Goal: Task Accomplishment & Management: Manage account settings

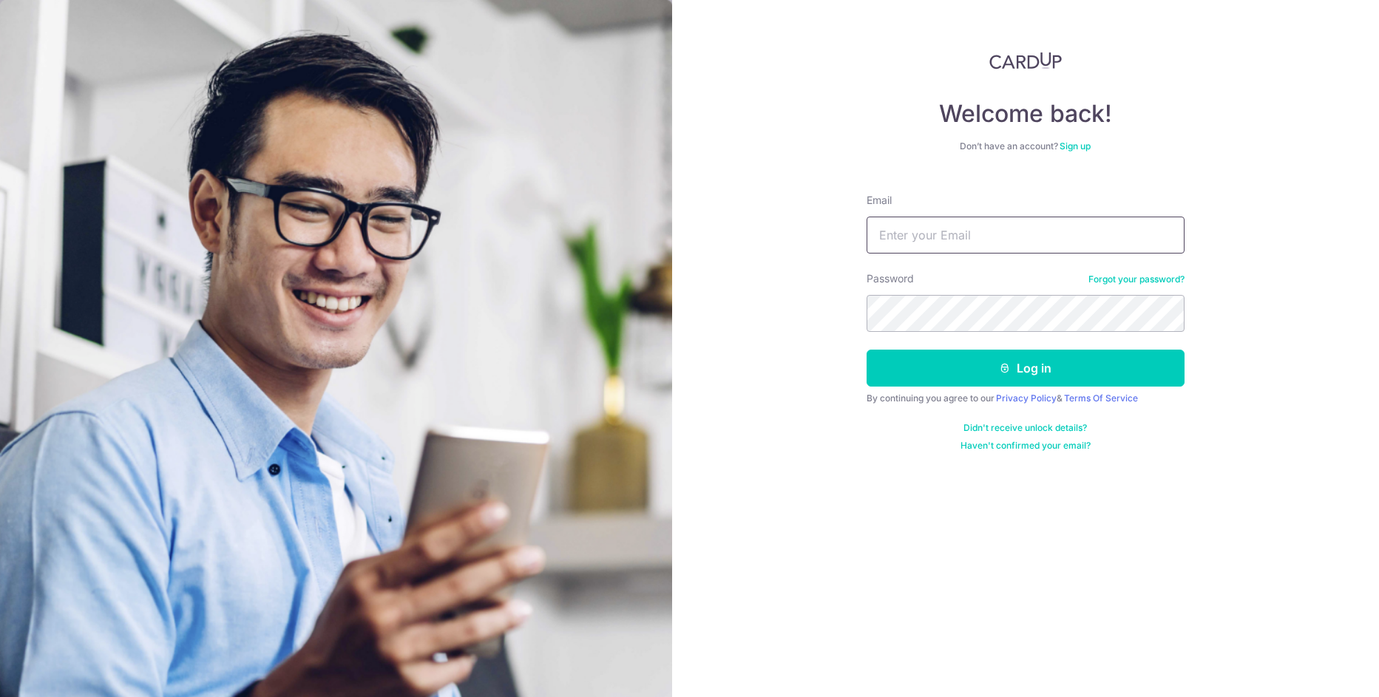
type input "[EMAIL_ADDRESS][DOMAIN_NAME]"
click at [951, 389] on form "Email eyiileong@gmail.com Password Forgot your password? Log in By continuing y…" at bounding box center [1025, 317] width 318 height 270
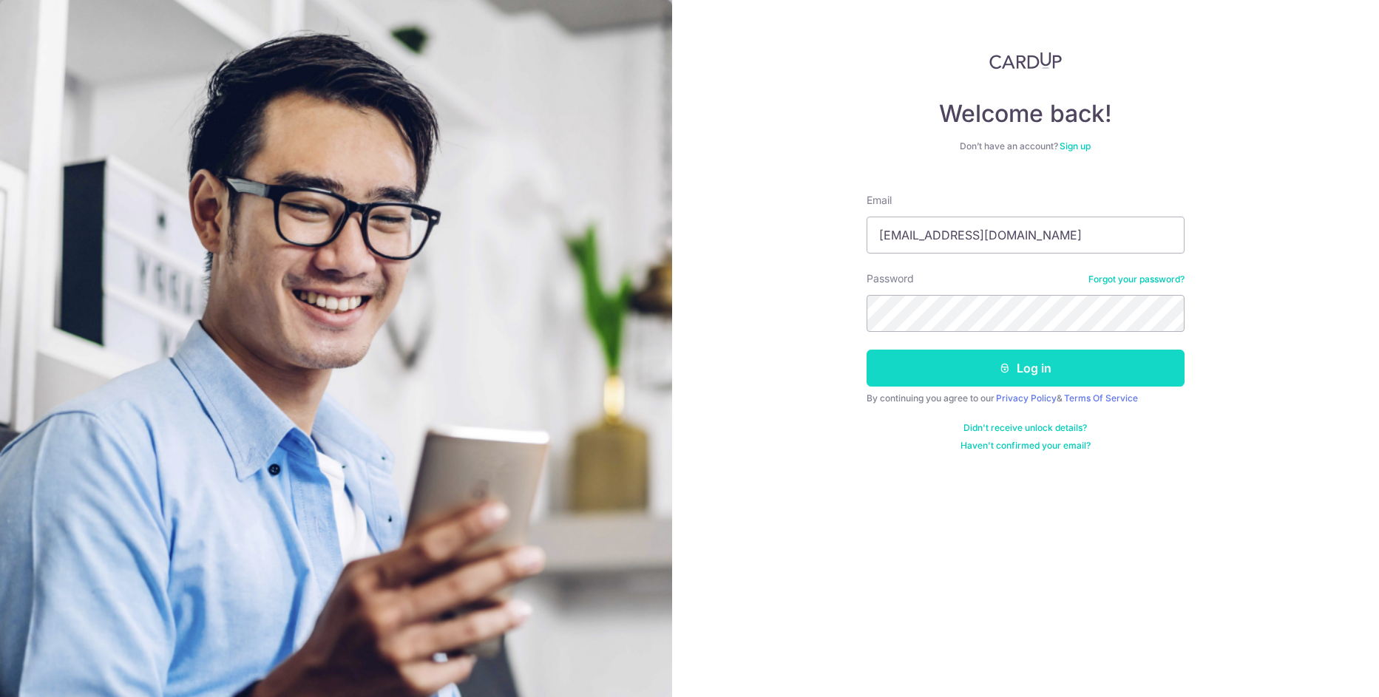
click at [954, 373] on button "Log in" at bounding box center [1025, 368] width 318 height 37
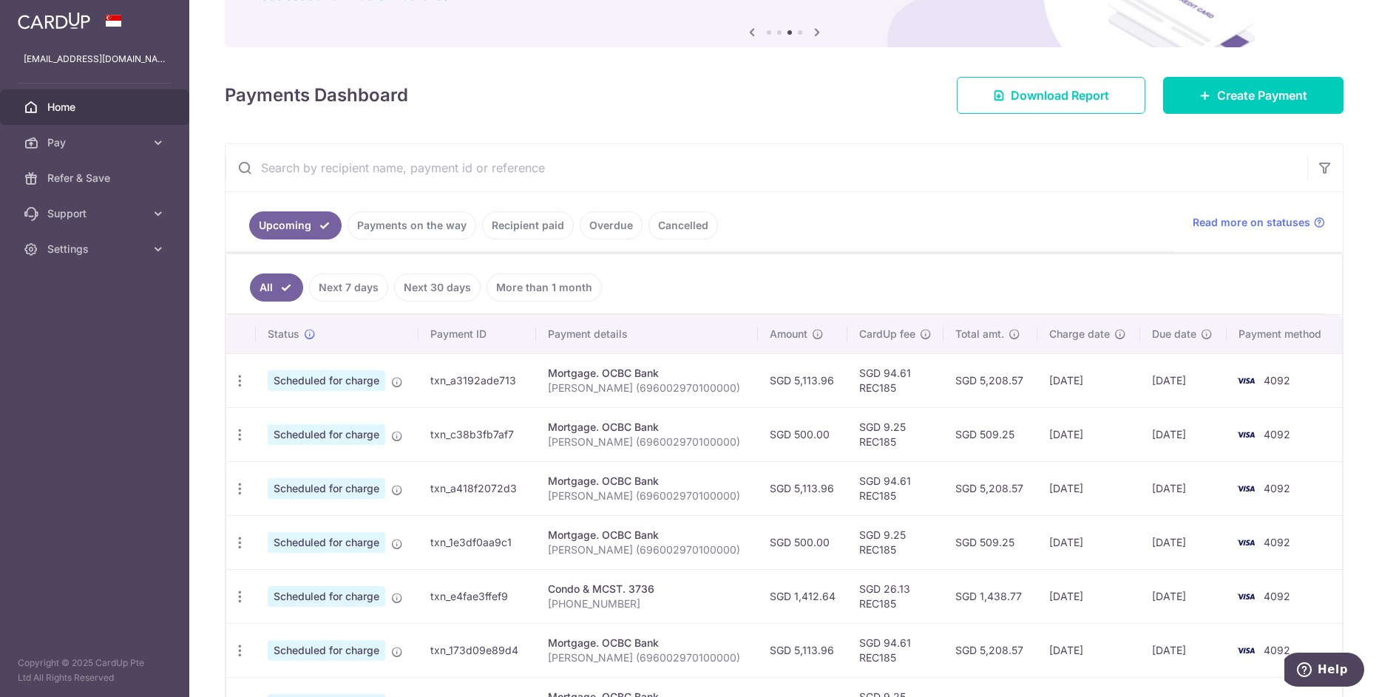
scroll to position [61, 0]
